Goal: Find specific page/section: Find specific page/section

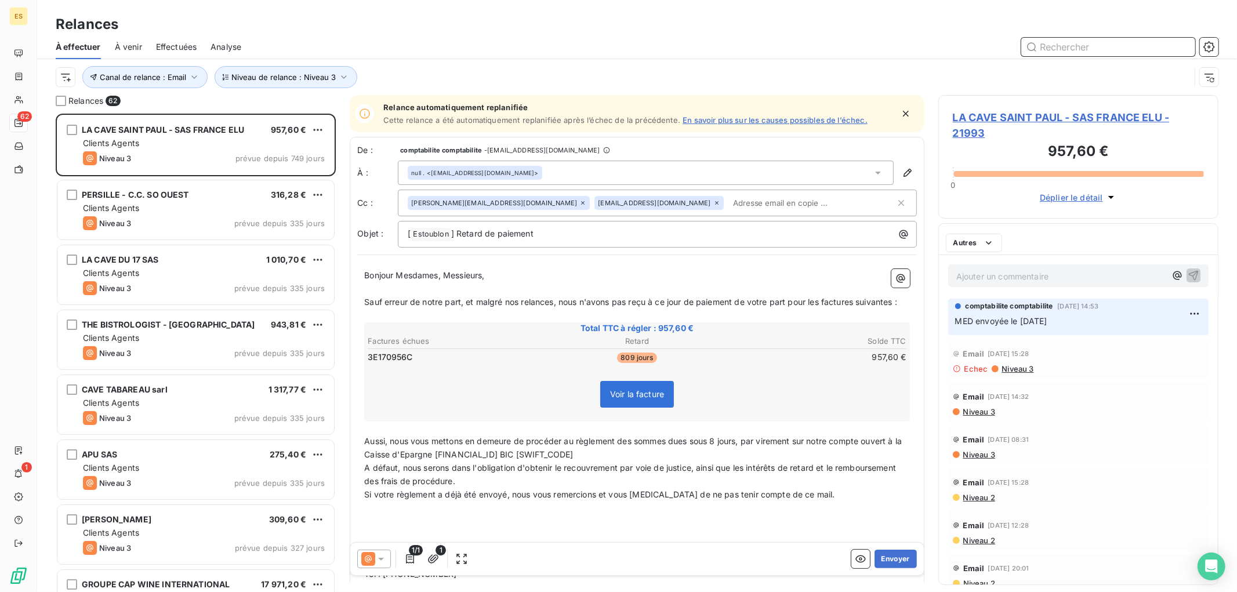
scroll to position [10, 10]
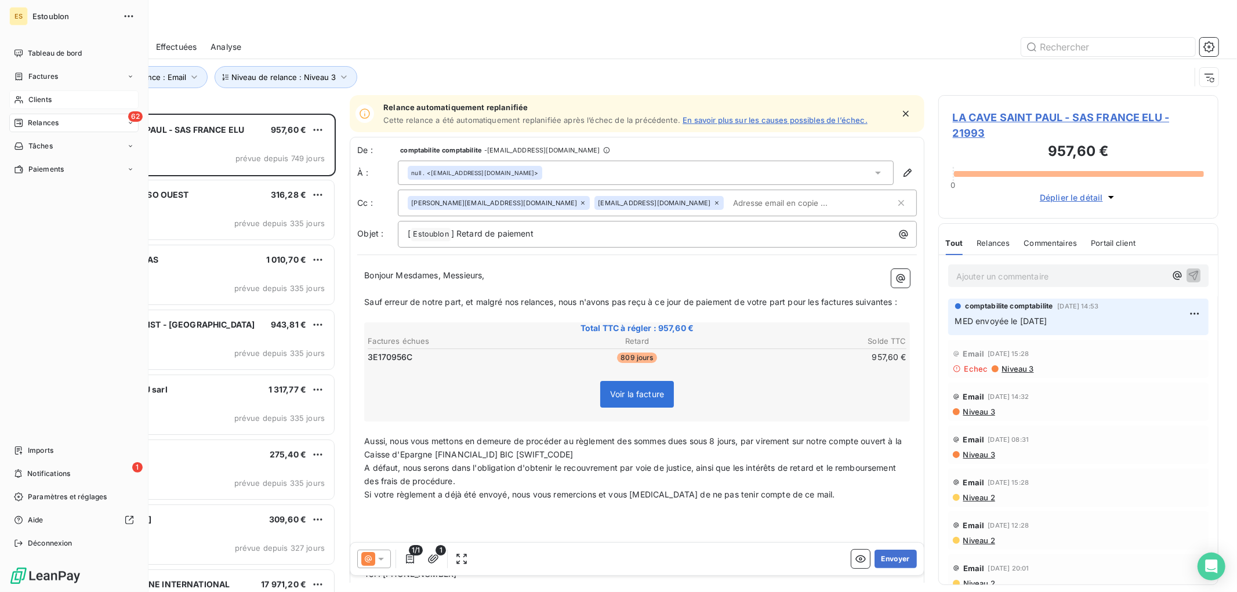
click at [26, 97] on div "Clients" at bounding box center [73, 99] width 129 height 19
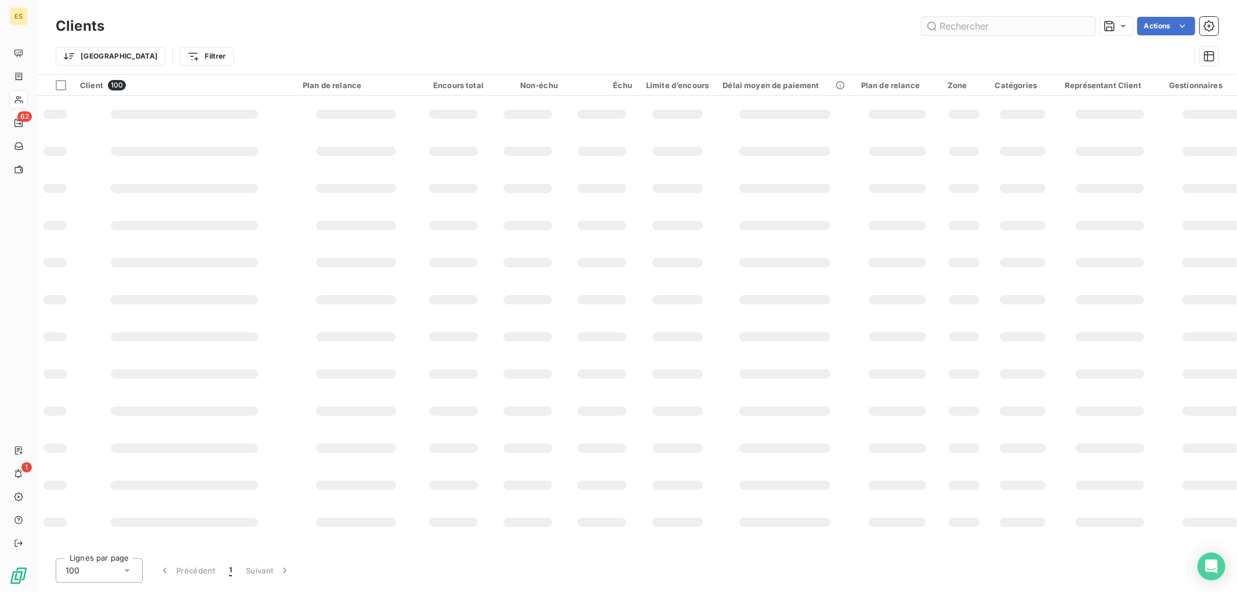
click at [995, 26] on input "text" at bounding box center [1008, 26] width 174 height 19
type input "vins de terroir"
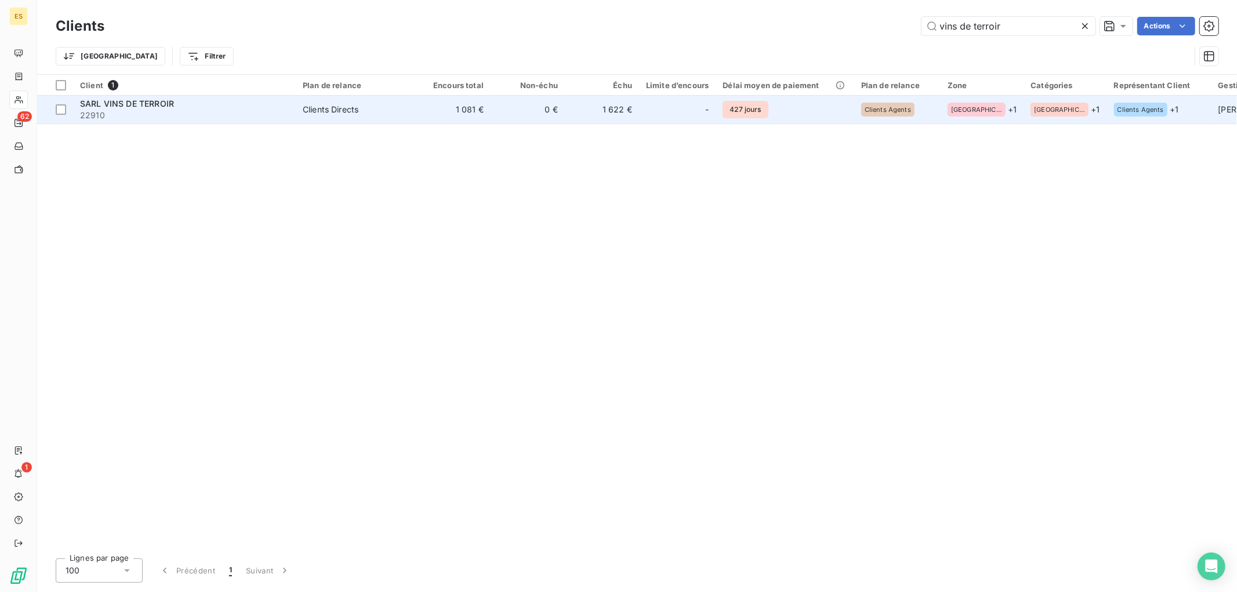
click at [126, 107] on span "SARL VINS DE TERROIR" at bounding box center [127, 104] width 94 height 10
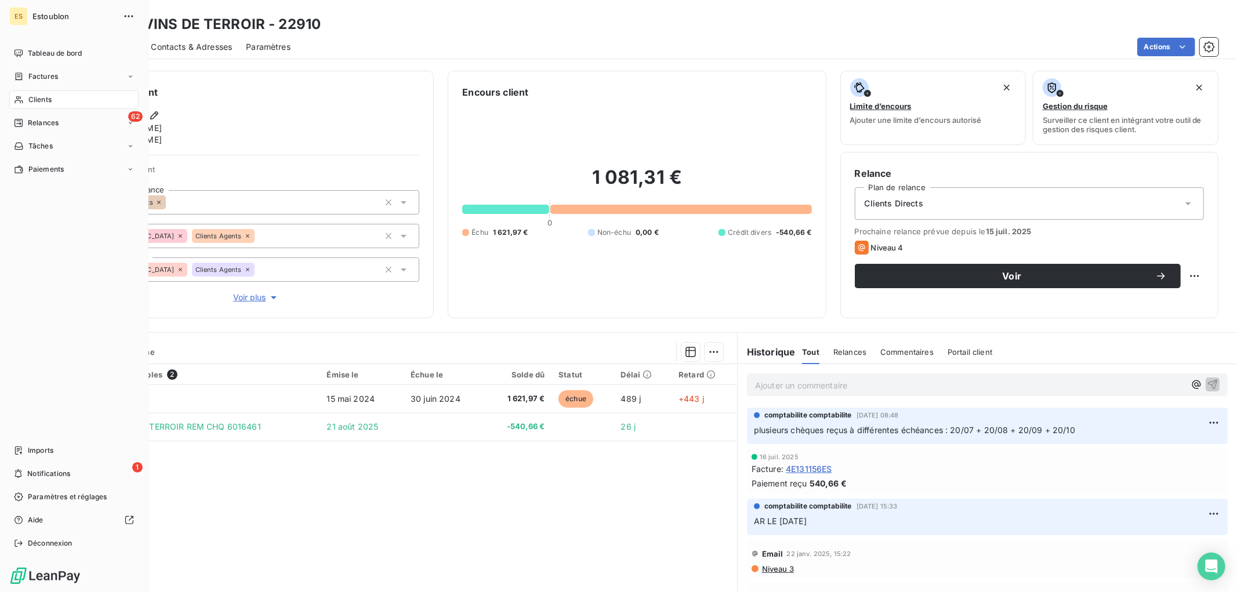
click at [35, 97] on span "Clients" at bounding box center [39, 100] width 23 height 10
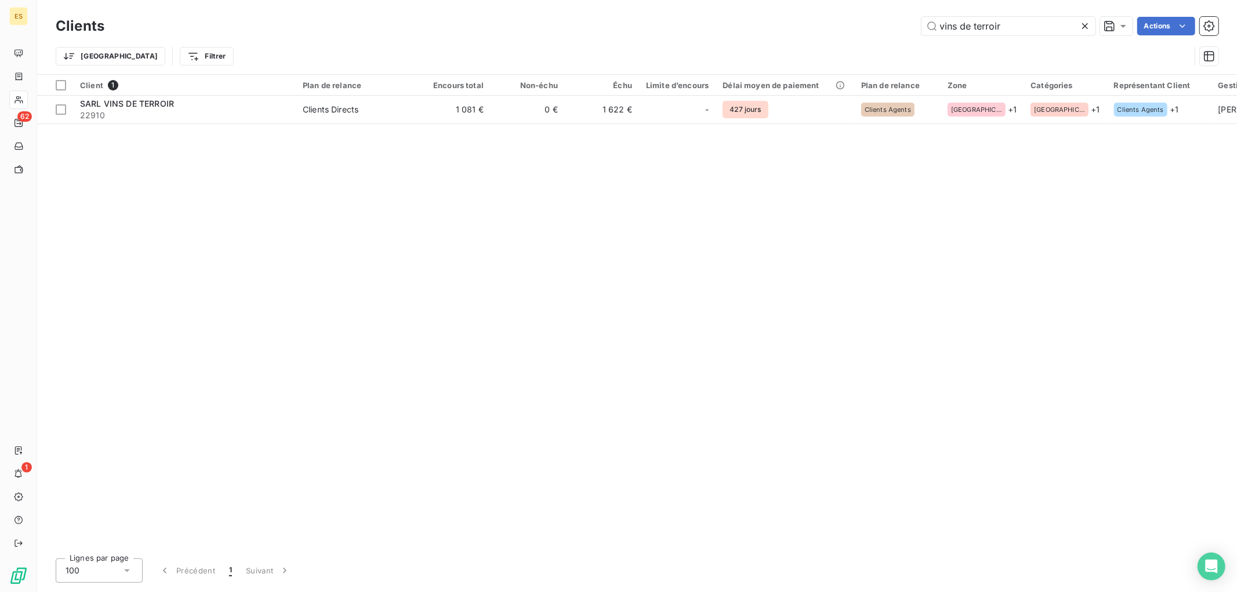
drag, startPoint x: 1007, startPoint y: 24, endPoint x: 762, endPoint y: 70, distance: 249.6
click at [762, 70] on div "Clients vins de terroir Actions Trier Filtrer" at bounding box center [637, 44] width 1162 height 60
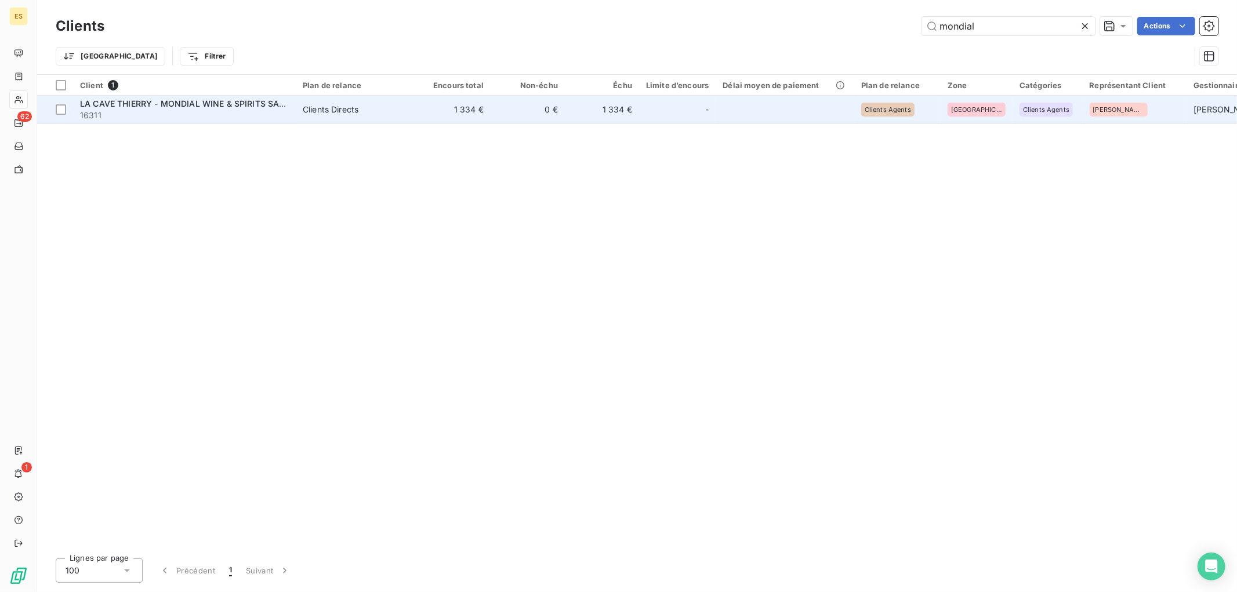
type input "mondial"
click at [182, 107] on span "LA CAVE THIERRY - MONDIAL WINE & SPIRITS SARL" at bounding box center [184, 104] width 209 height 10
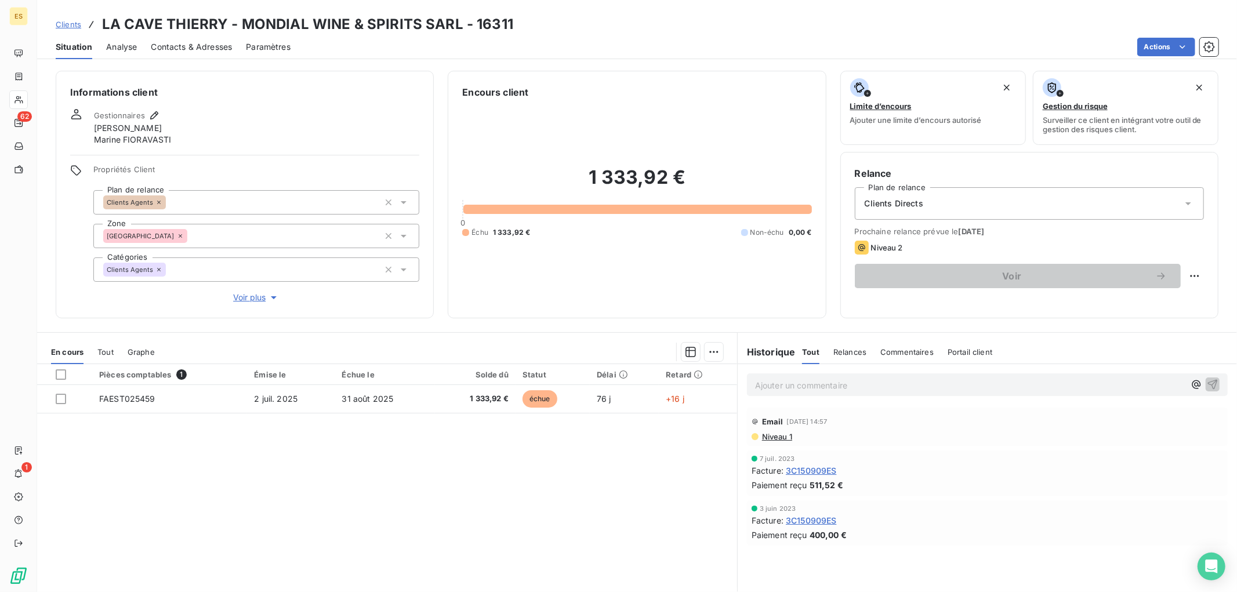
click at [816, 395] on div "Ajouter un commentaire ﻿" at bounding box center [987, 384] width 481 height 23
click at [814, 390] on p "Ajouter un commentaire ﻿" at bounding box center [970, 385] width 430 height 14
